Goal: Task Accomplishment & Management: Complete application form

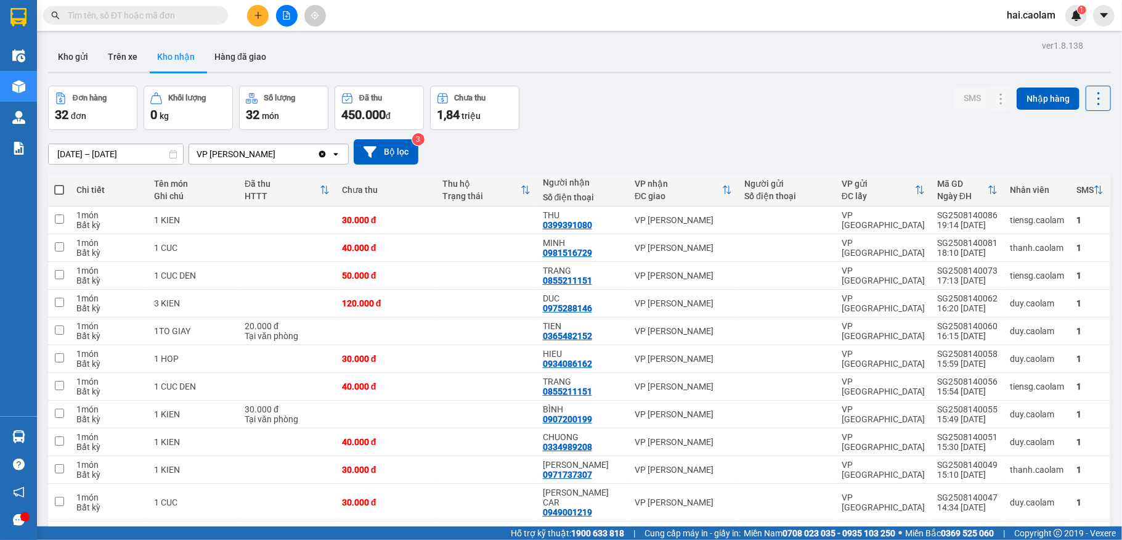
click at [78, 60] on button "Kho gửi" at bounding box center [73, 57] width 50 height 30
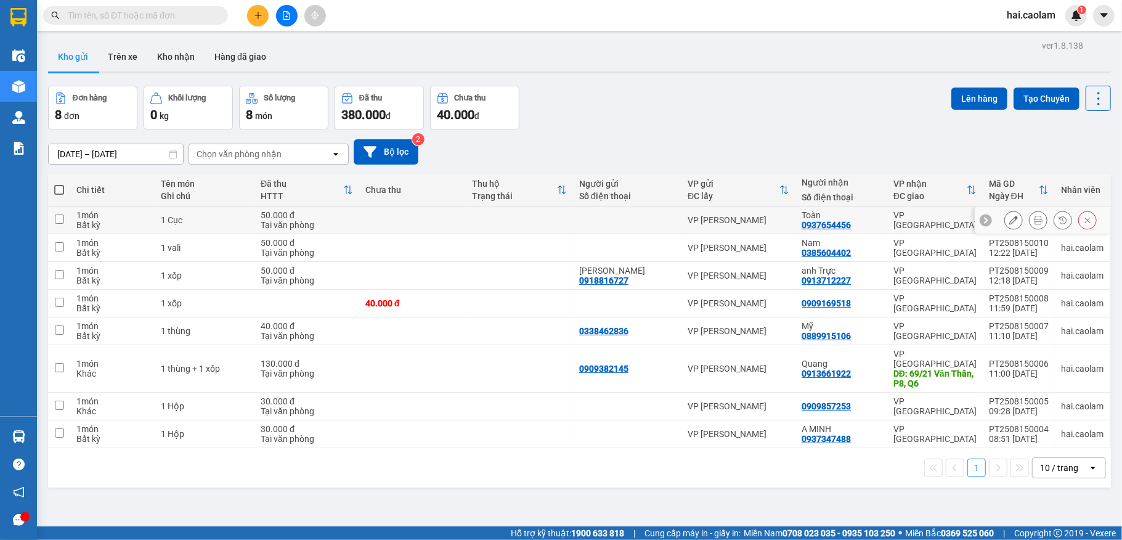
click at [535, 221] on td at bounding box center [519, 220] width 107 height 28
checkbox input "true"
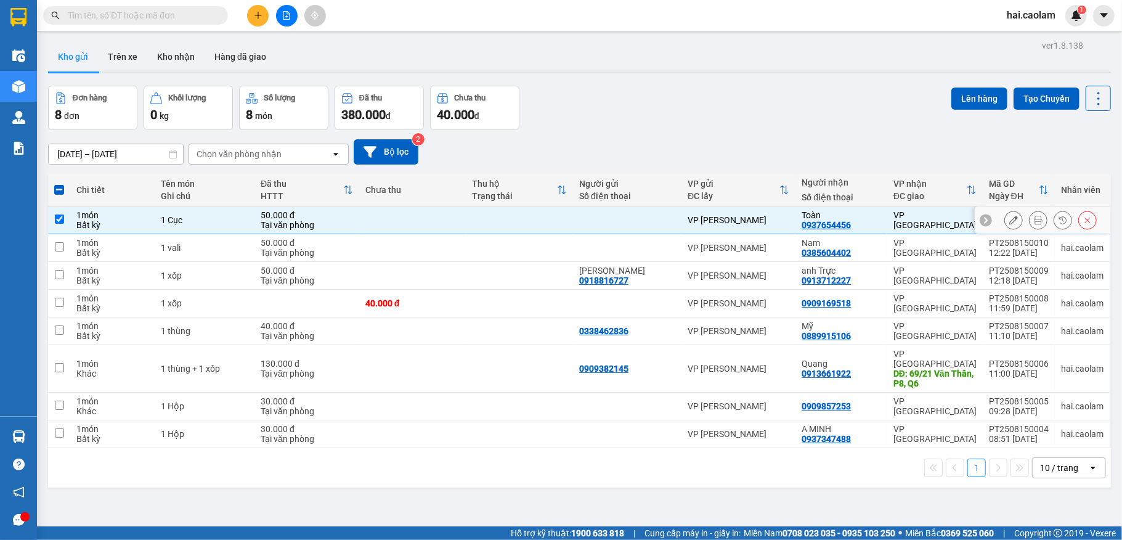
click at [1034, 223] on icon at bounding box center [1038, 220] width 9 height 9
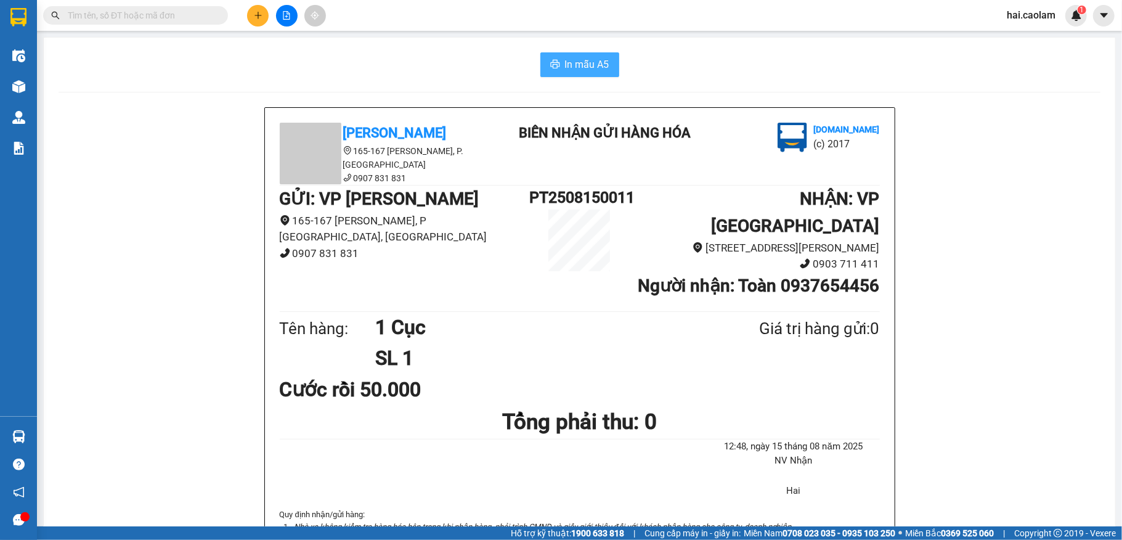
click at [577, 59] on span "In mẫu A5" at bounding box center [587, 64] width 44 height 15
click at [149, 17] on input "text" at bounding box center [140, 16] width 145 height 14
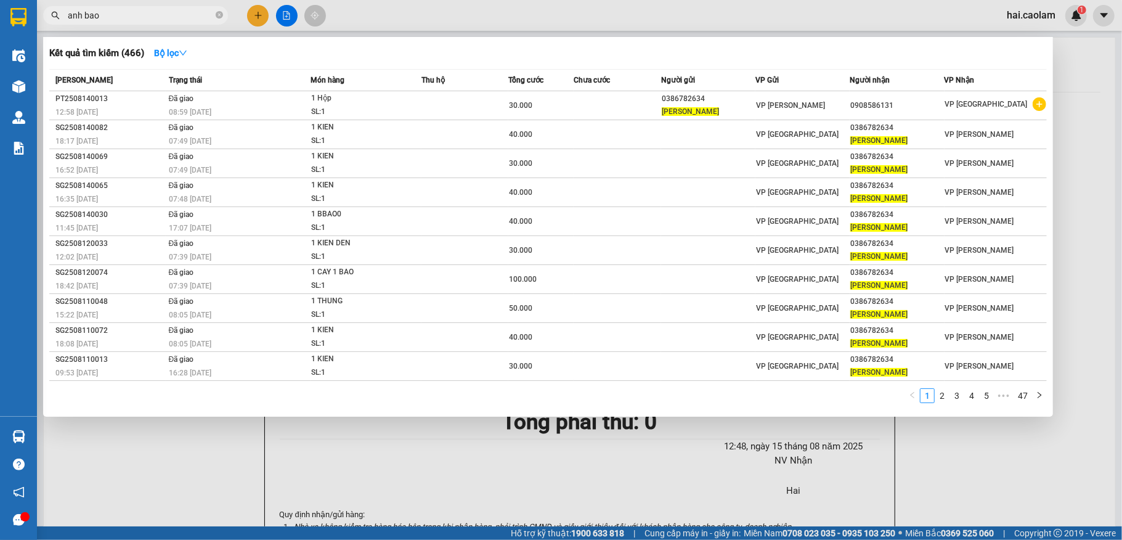
type input "anh bao"
click at [258, 18] on div at bounding box center [561, 270] width 1122 height 540
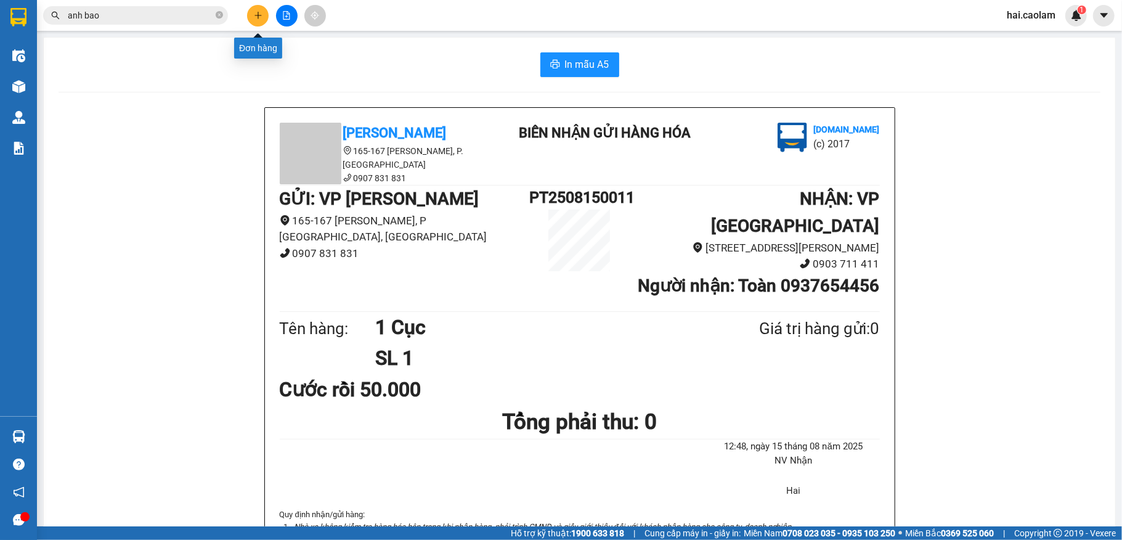
click at [255, 15] on icon "plus" at bounding box center [257, 15] width 7 height 1
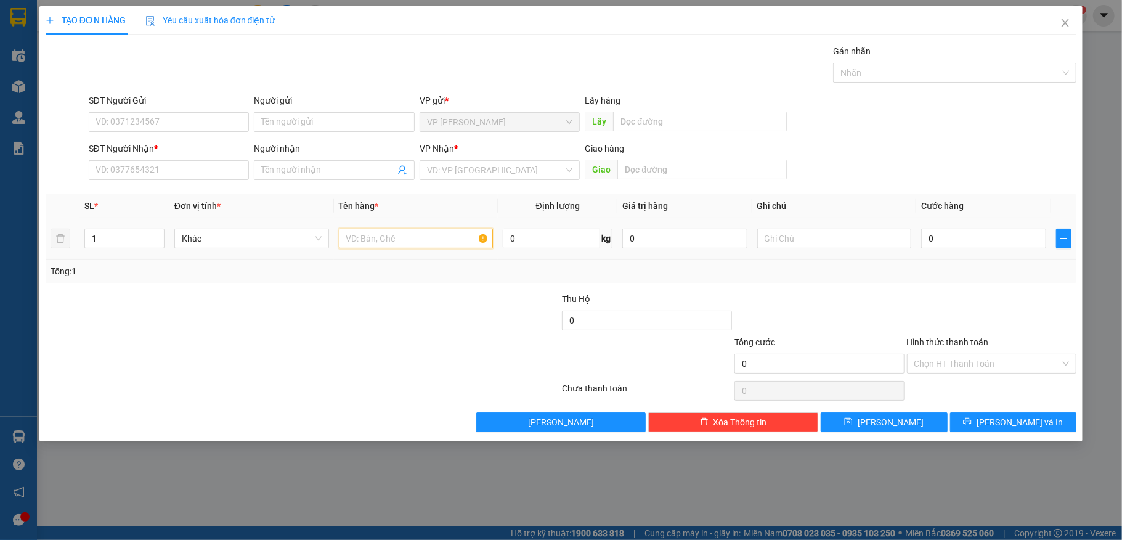
click at [370, 242] on input "text" at bounding box center [416, 239] width 155 height 20
type input "1 xốp"
click at [986, 243] on input "0" at bounding box center [983, 239] width 124 height 20
type input "6"
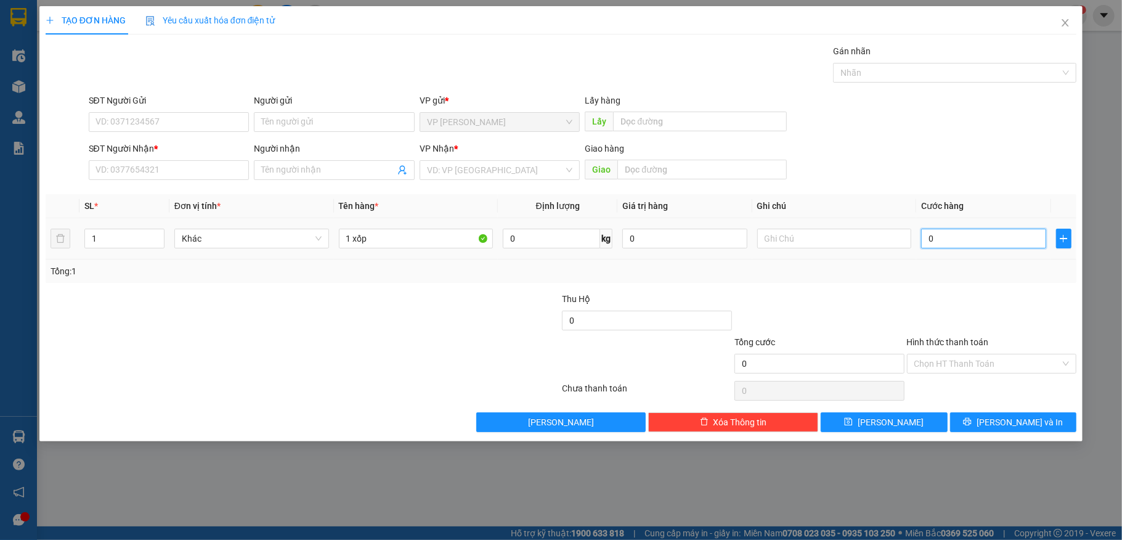
type input "6"
type input "610"
type input "61"
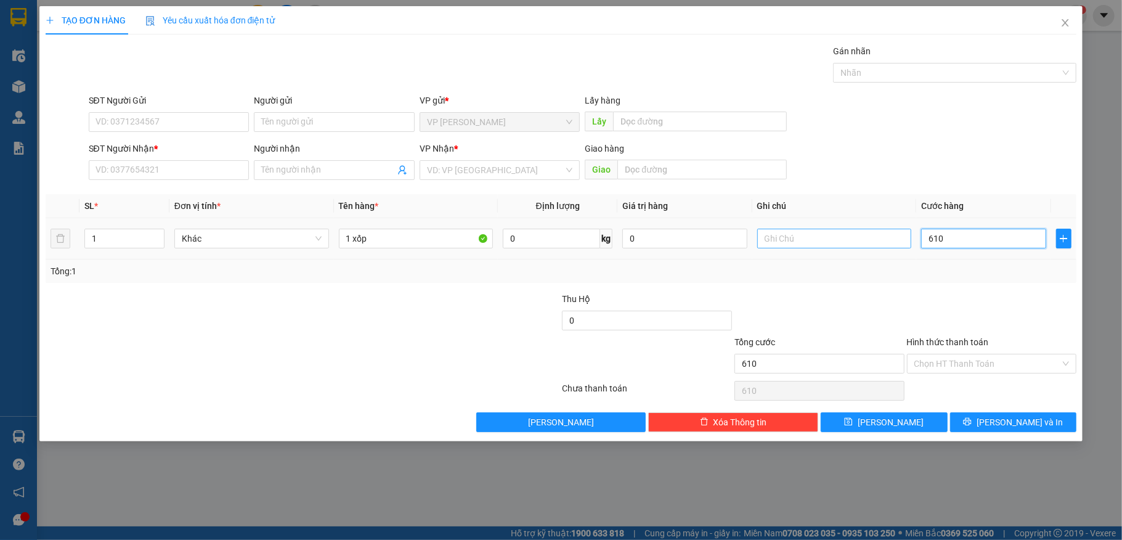
type input "61"
type input "610"
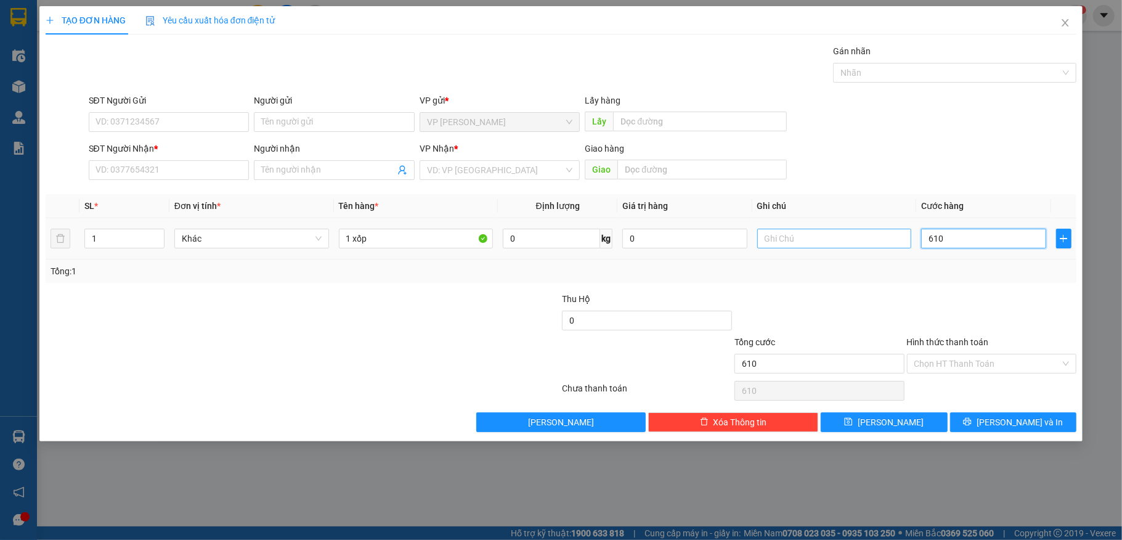
type input "61"
type input "6"
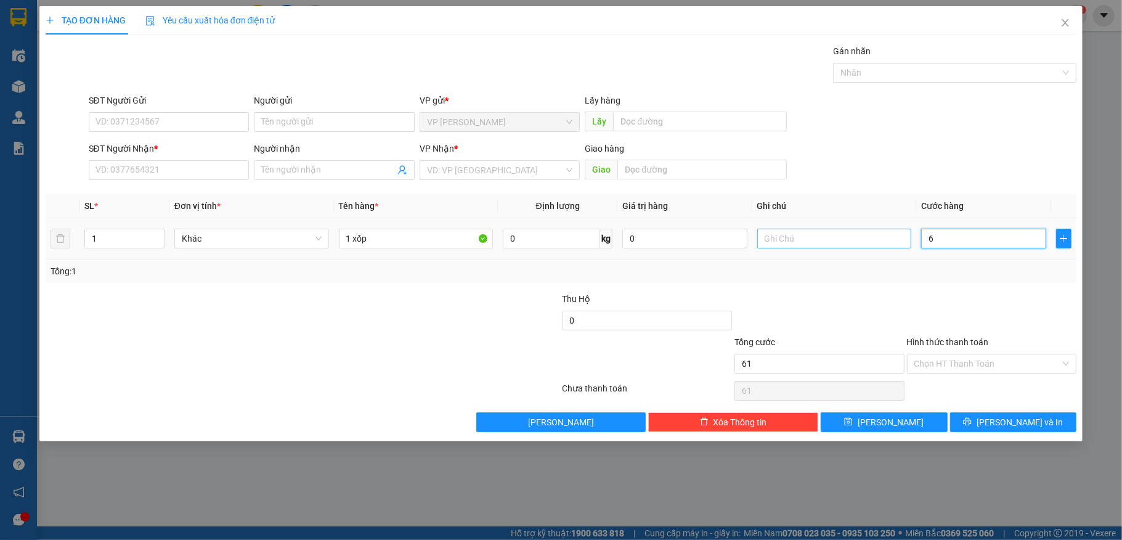
type input "6"
type input "601"
type input "60"
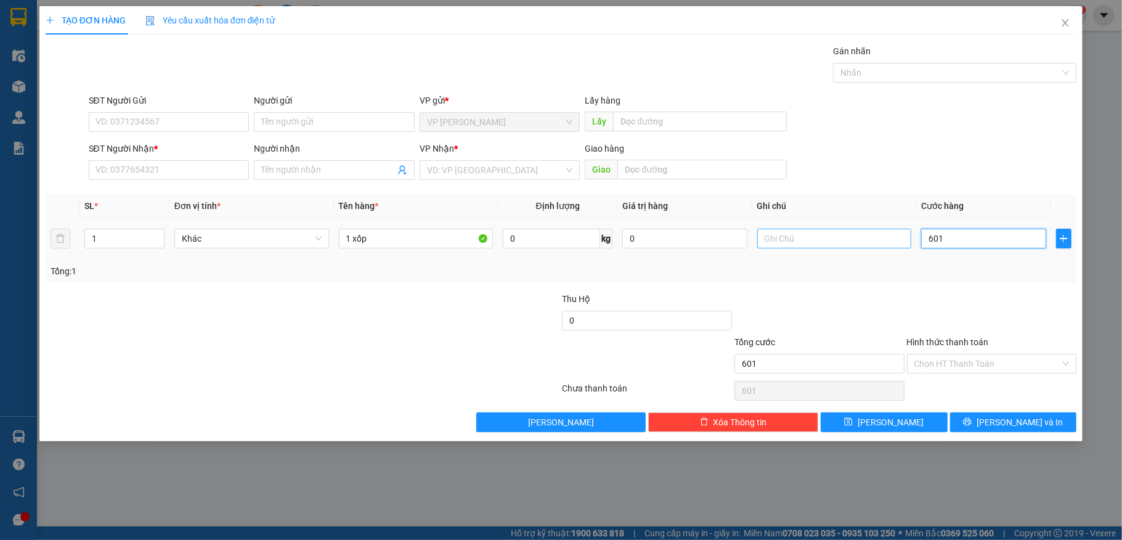
type input "60"
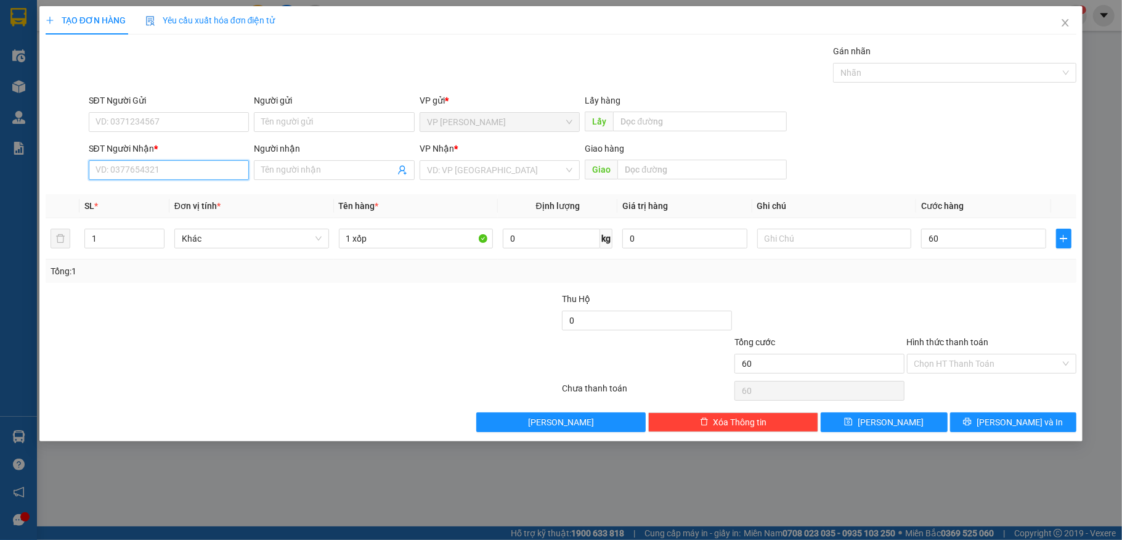
click at [161, 166] on input "SĐT Người Nhận *" at bounding box center [169, 170] width 161 height 20
type input "60.000"
type input "0909380737"
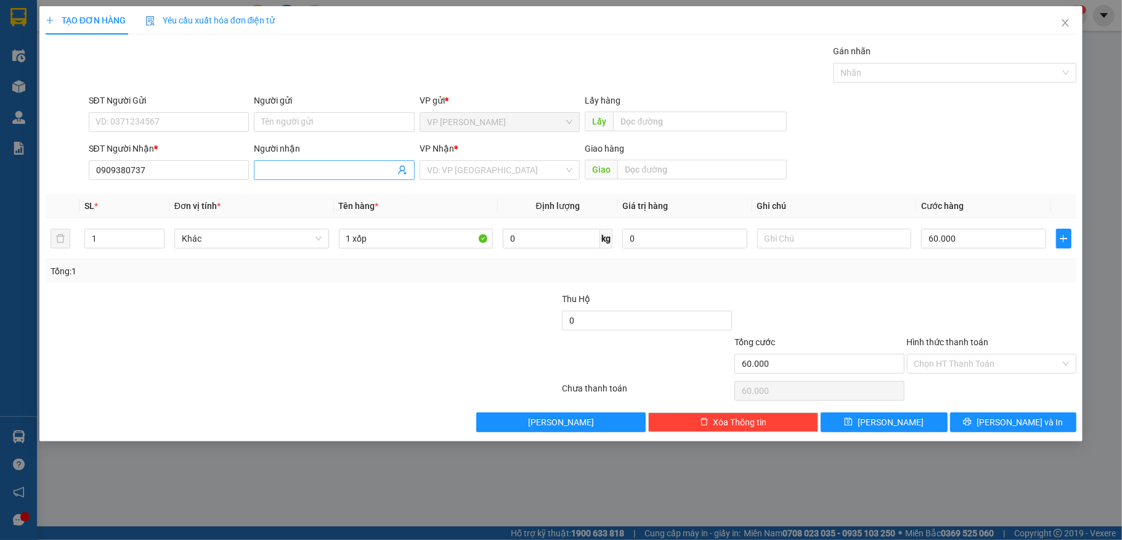
click at [328, 177] on span at bounding box center [334, 170] width 161 height 20
type input "p"
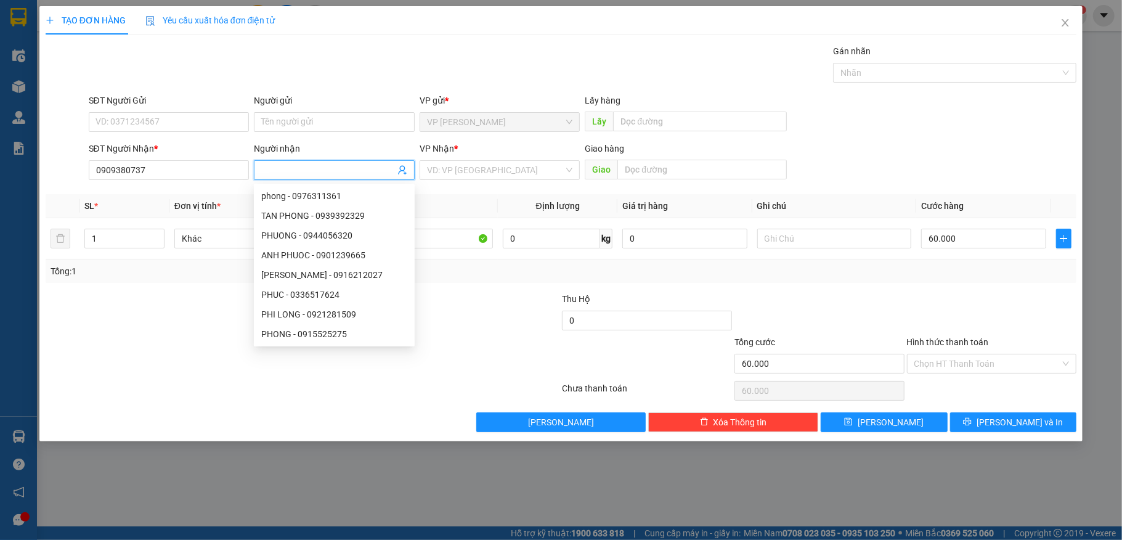
type input "d"
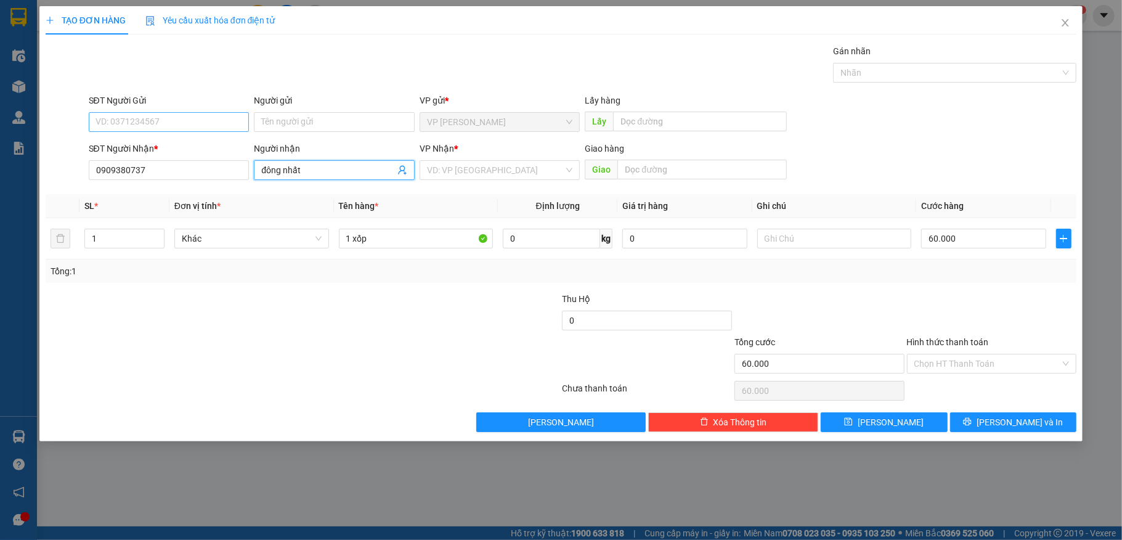
type input "đông nhất"
click at [210, 114] on input "SĐT Người Gửi" at bounding box center [169, 122] width 161 height 20
type input "0357058923"
click at [970, 368] on input "Hình thức thanh toán" at bounding box center [987, 363] width 147 height 18
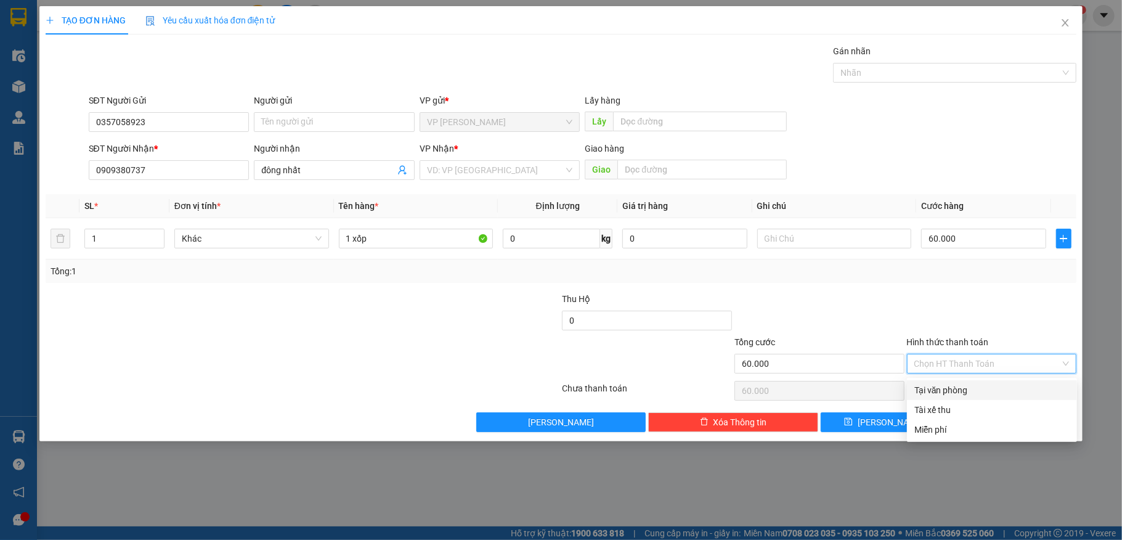
drag, startPoint x: 962, startPoint y: 370, endPoint x: 967, endPoint y: 366, distance: 6.5
click at [967, 368] on input "Hình thức thanh toán" at bounding box center [987, 363] width 147 height 18
click at [1070, 363] on div "Chọn HT Thanh Toán" at bounding box center [992, 364] width 170 height 20
click at [1065, 365] on div "Chọn HT Thanh Toán" at bounding box center [992, 364] width 170 height 20
click at [1062, 365] on div "Chọn HT Thanh Toán" at bounding box center [992, 364] width 170 height 20
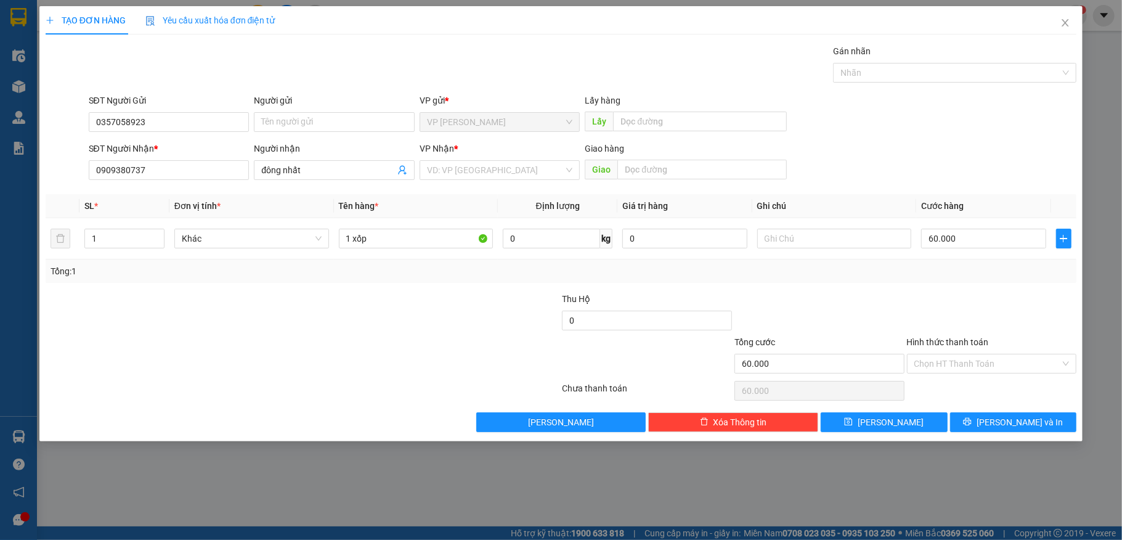
click at [899, 296] on div at bounding box center [819, 313] width 172 height 43
click at [1021, 420] on span "[PERSON_NAME] và In" at bounding box center [1019, 422] width 86 height 14
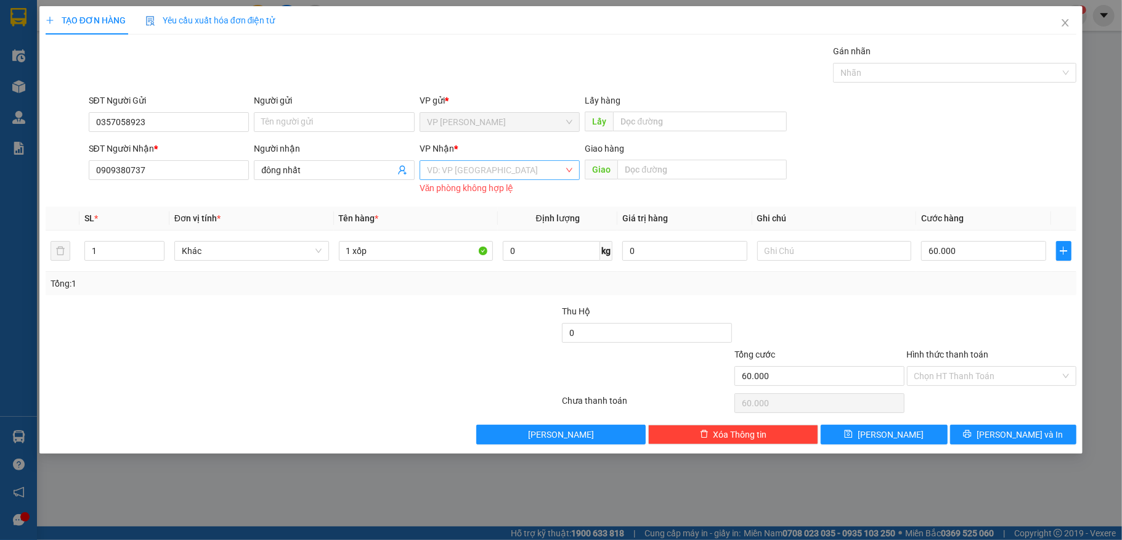
drag, startPoint x: 495, startPoint y: 169, endPoint x: 505, endPoint y: 170, distance: 9.9
click at [498, 169] on input "search" at bounding box center [495, 170] width 137 height 18
click at [535, 212] on div "VP [GEOGRAPHIC_DATA]" at bounding box center [500, 215] width 146 height 14
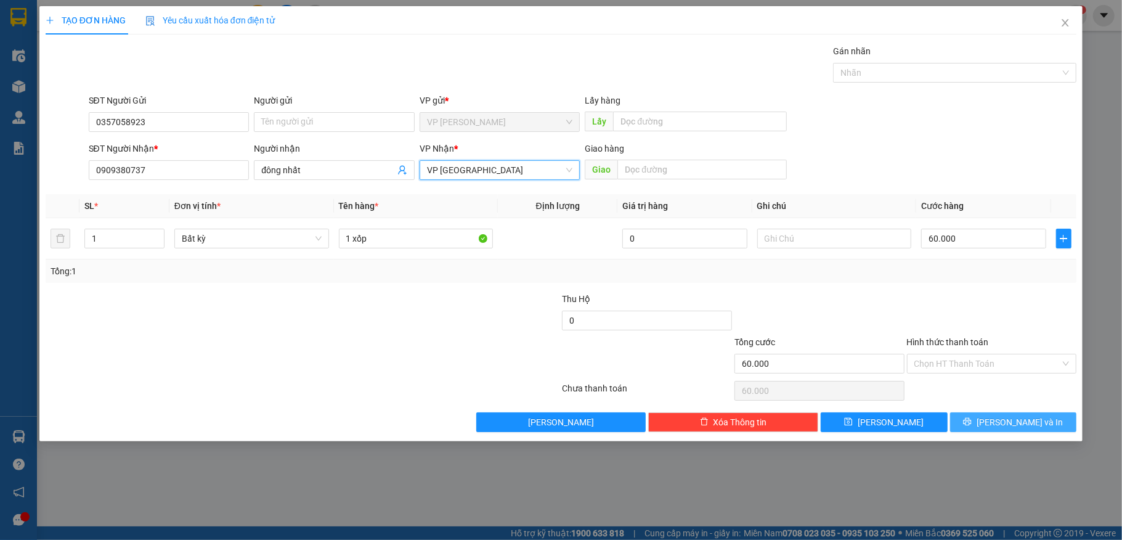
click at [1014, 426] on span "[PERSON_NAME] và In" at bounding box center [1019, 422] width 86 height 14
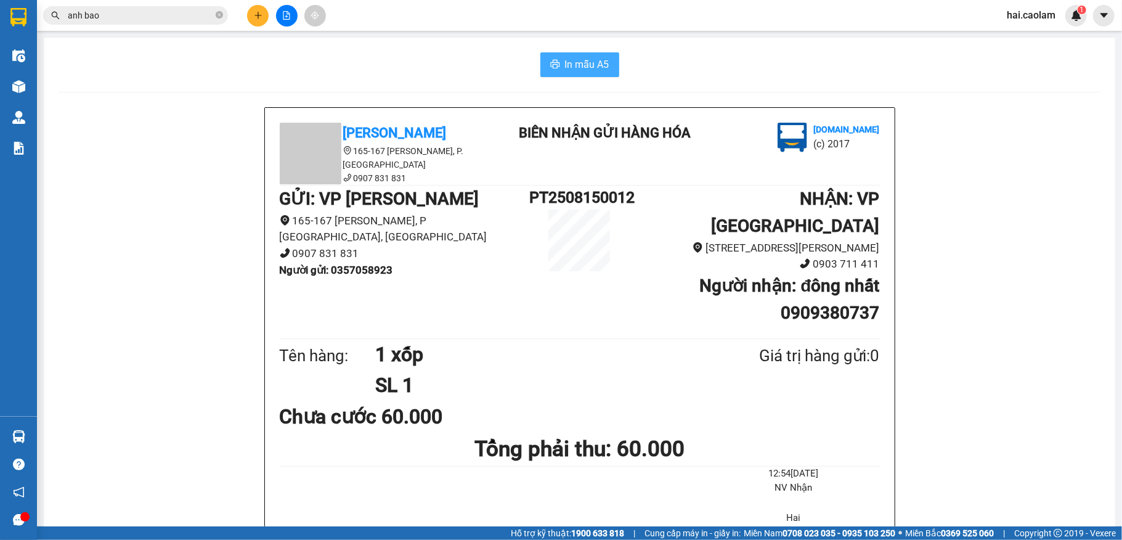
drag, startPoint x: 600, startPoint y: 62, endPoint x: 583, endPoint y: 55, distance: 18.8
click at [598, 63] on span "In mẫu A5" at bounding box center [587, 64] width 44 height 15
click at [217, 10] on span at bounding box center [219, 16] width 7 height 12
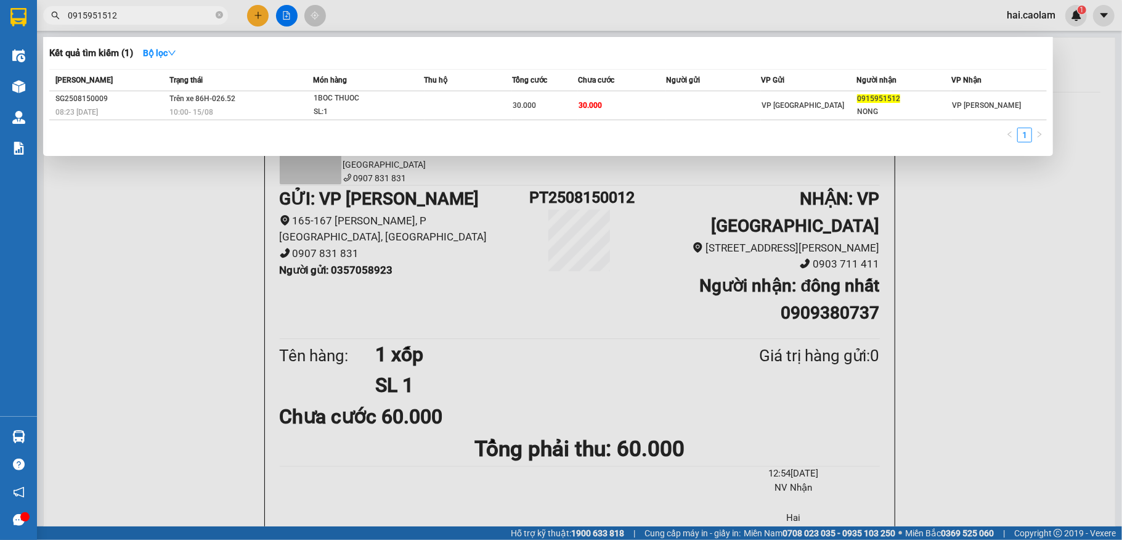
type input "0915951512"
